Goal: Transaction & Acquisition: Download file/media

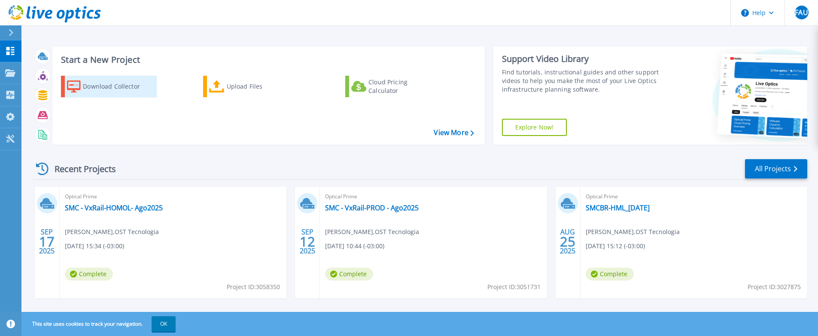
click at [136, 89] on div "Download Collector" at bounding box center [117, 86] width 69 height 17
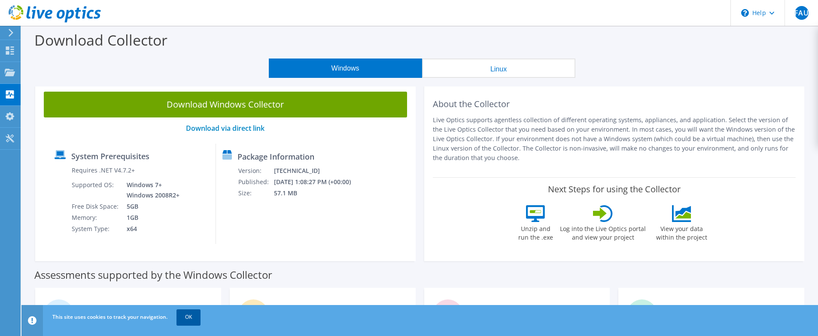
click at [194, 316] on link "OK" at bounding box center [189, 316] width 24 height 15
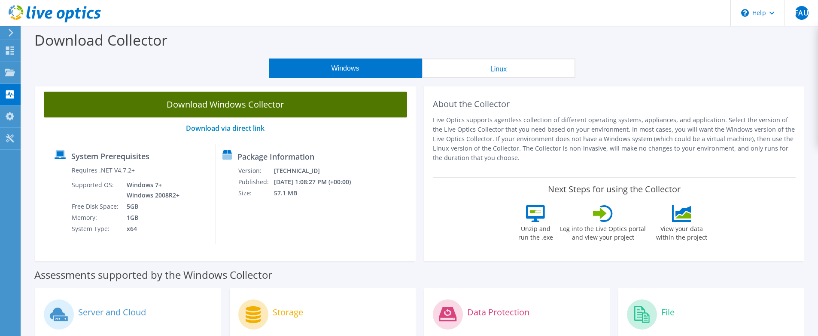
click at [265, 107] on link "Download Windows Collector" at bounding box center [225, 105] width 363 height 26
